Goal: Information Seeking & Learning: Compare options

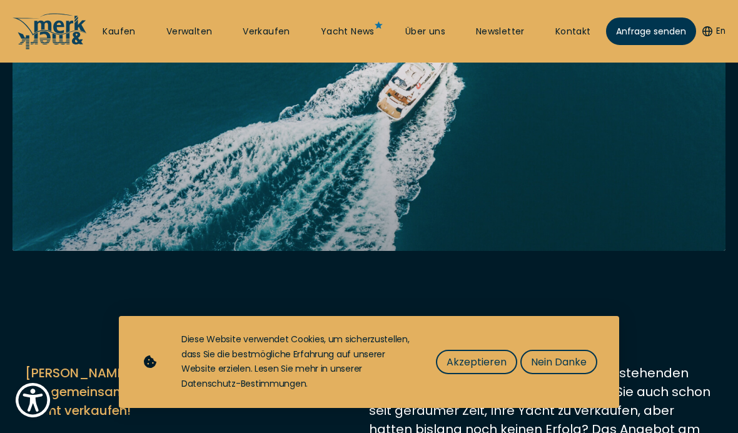
scroll to position [278, 0]
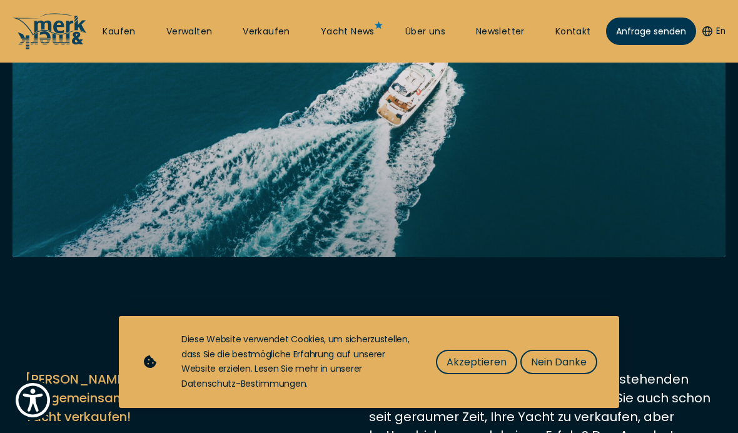
click at [127, 26] on link "Kaufen" at bounding box center [119, 32] width 33 height 13
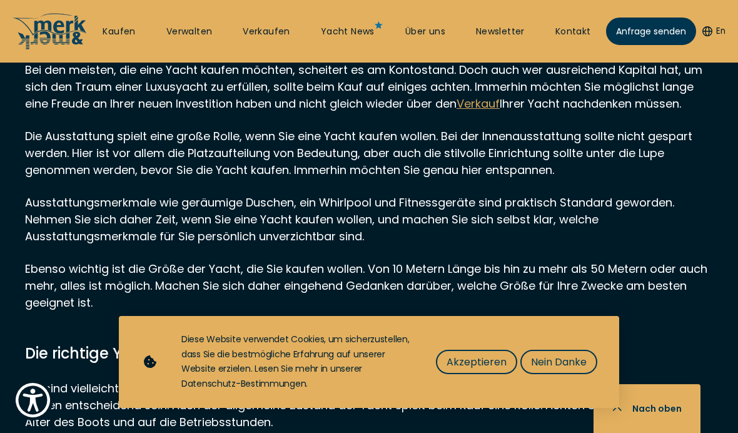
scroll to position [846, 0]
click at [585, 391] on div "Diese Website verwendet Cookies, um sicherzustellen, dass Sie die bestmögliche …" at bounding box center [390, 361] width 419 height 59
click at [566, 374] on button "Nein Danke" at bounding box center [558, 361] width 77 height 24
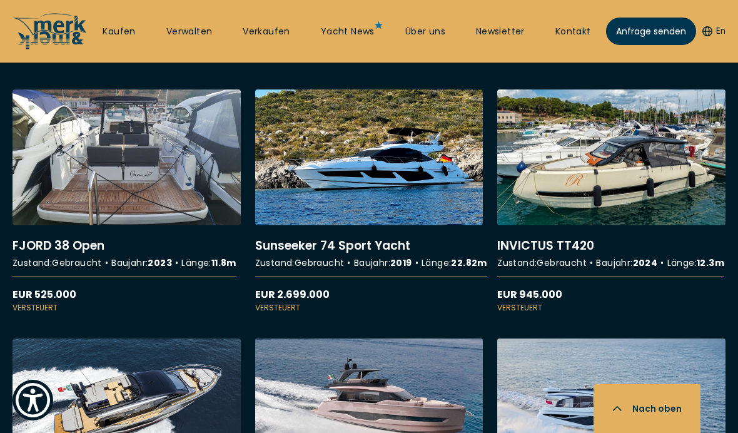
scroll to position [3486, 0]
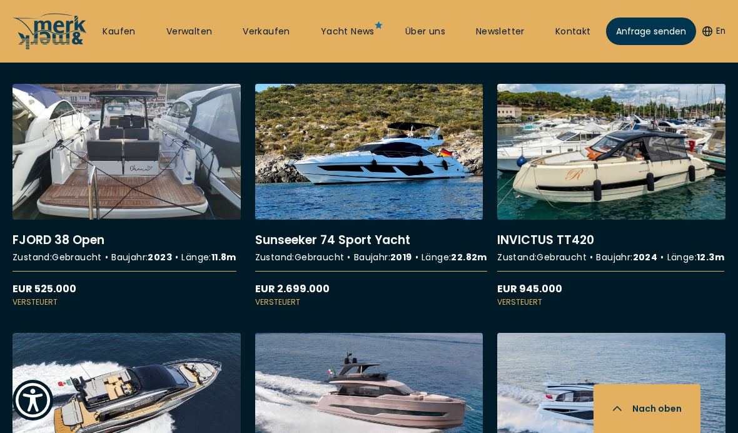
click at [405, 281] on link "More details about Sunseeker 74 Sport Yacht" at bounding box center [369, 196] width 228 height 224
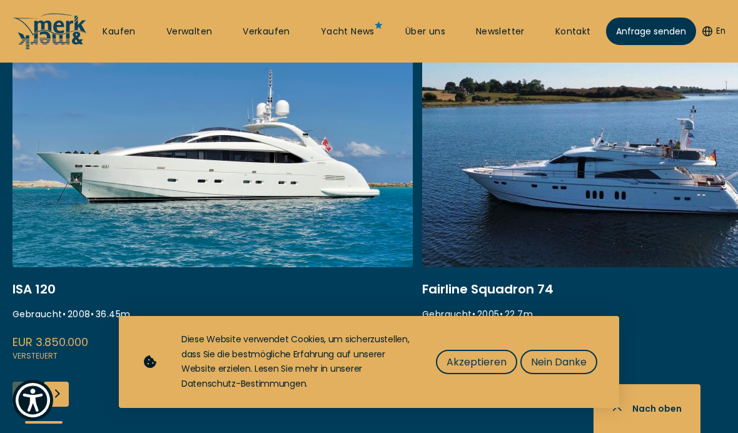
scroll to position [525, 0]
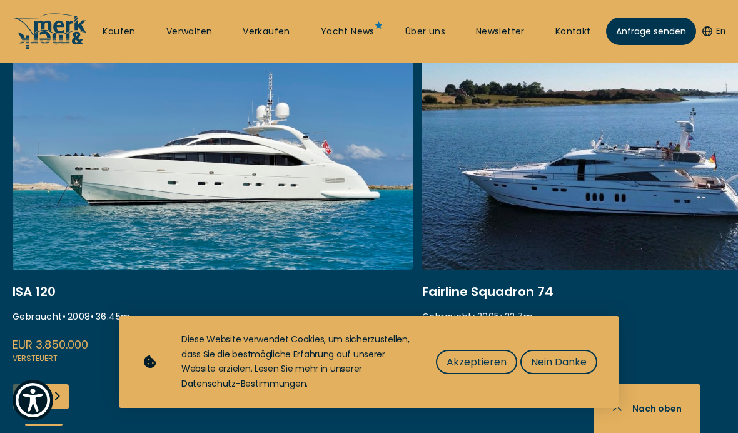
click at [254, 170] on link at bounding box center [213, 198] width 400 height 333
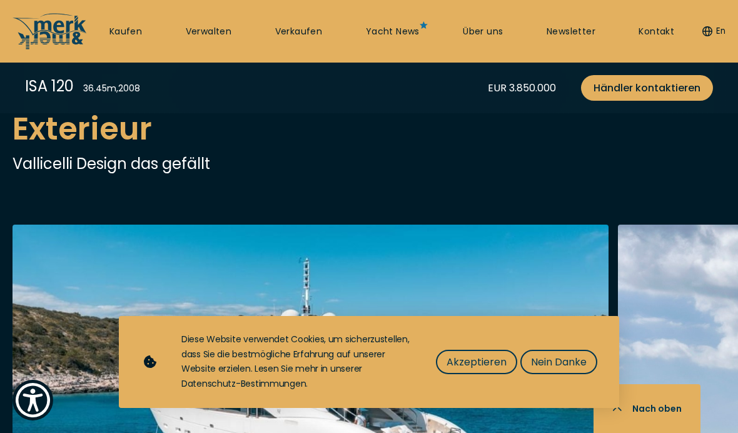
scroll to position [993, 0]
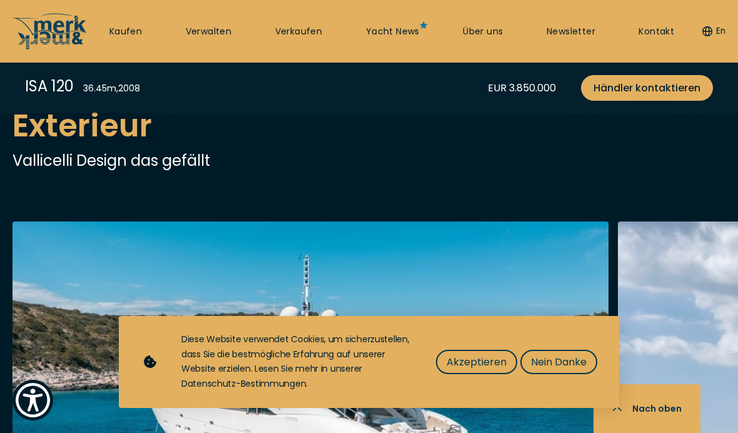
click at [551, 374] on button "Nein Danke" at bounding box center [558, 361] width 77 height 24
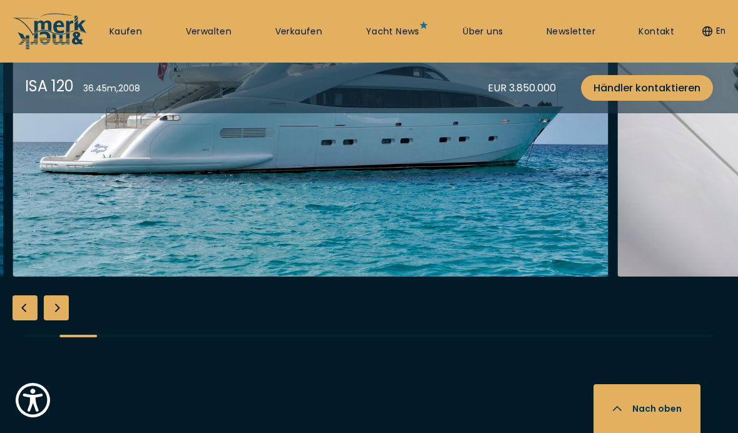
scroll to position [1339, 0]
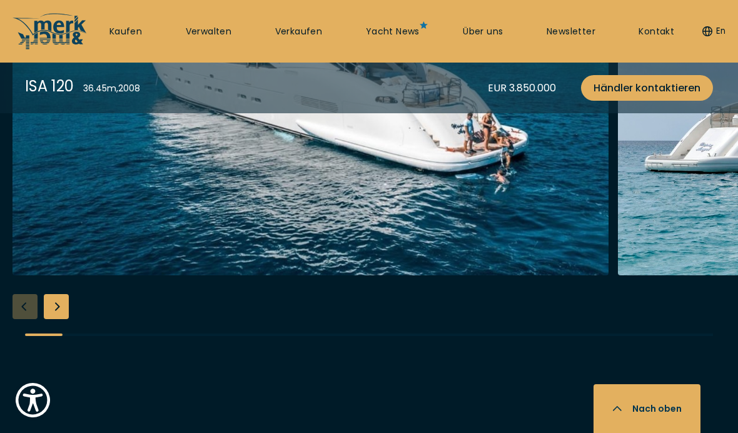
click at [130, 26] on link "Kaufen" at bounding box center [125, 32] width 33 height 13
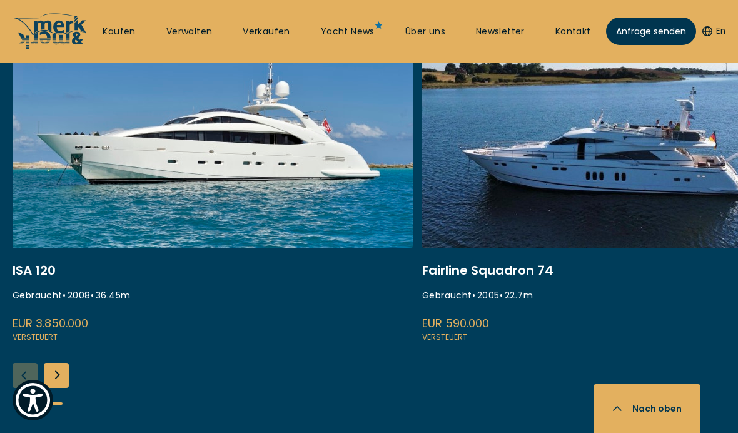
scroll to position [544, 0]
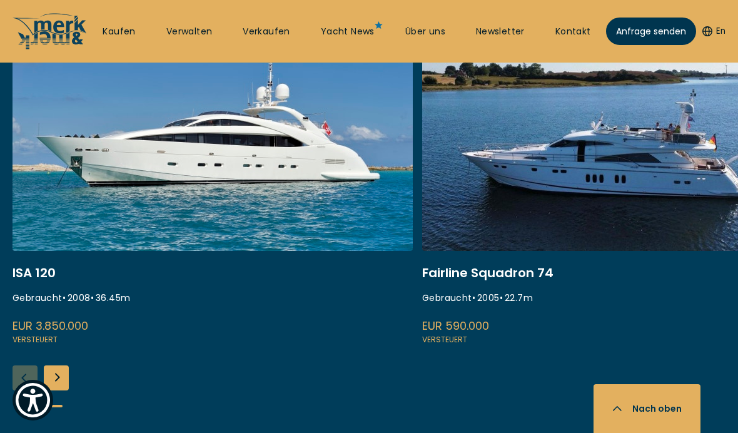
click at [401, 235] on link at bounding box center [213, 179] width 400 height 333
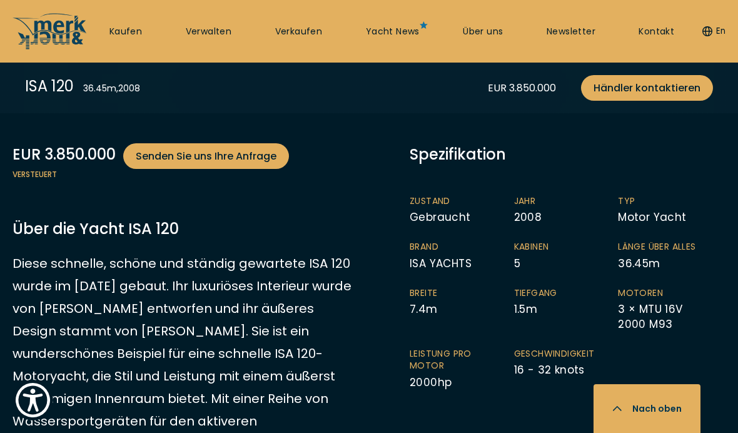
scroll to position [540, 0]
